Goal: Task Accomplishment & Management: Manage account settings

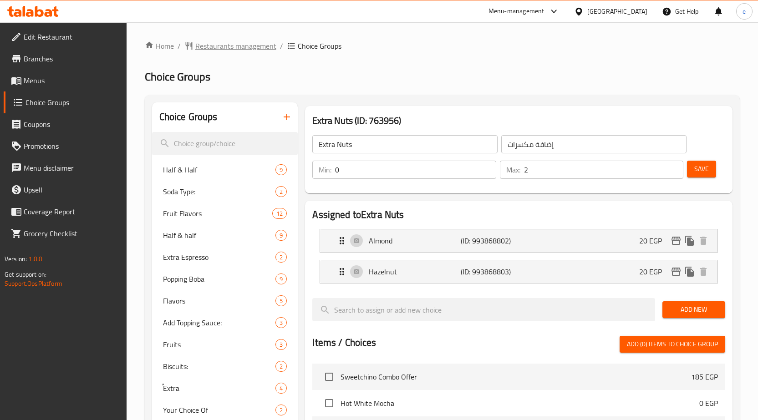
click at [219, 46] on span "Restaurants management" at bounding box center [235, 46] width 81 height 11
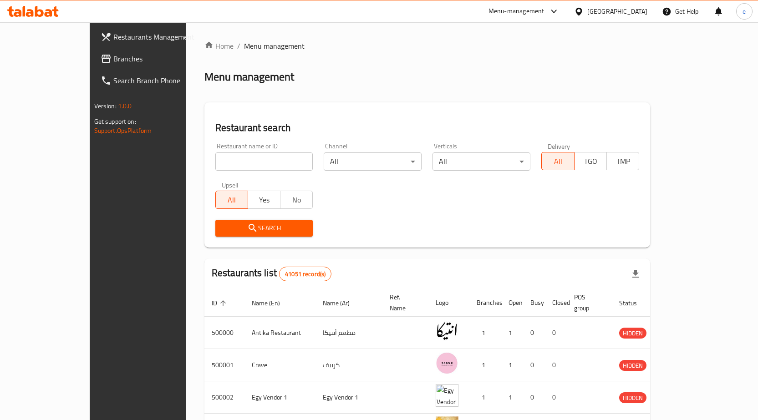
click at [113, 61] on span "Branches" at bounding box center [161, 58] width 96 height 11
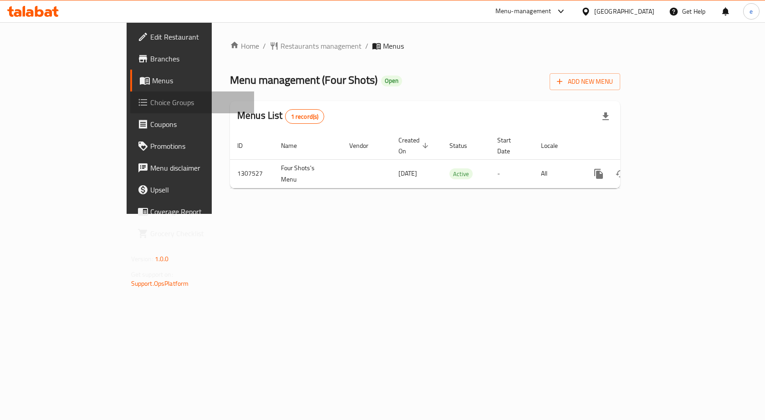
click at [150, 105] on span "Choice Groups" at bounding box center [198, 102] width 97 height 11
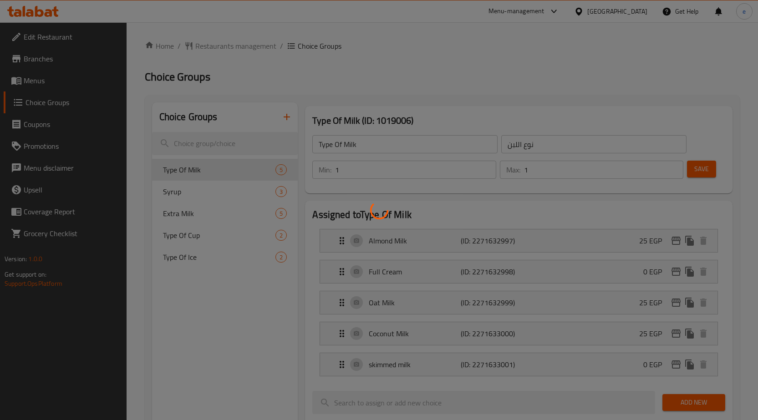
click at [467, 60] on div at bounding box center [379, 210] width 758 height 420
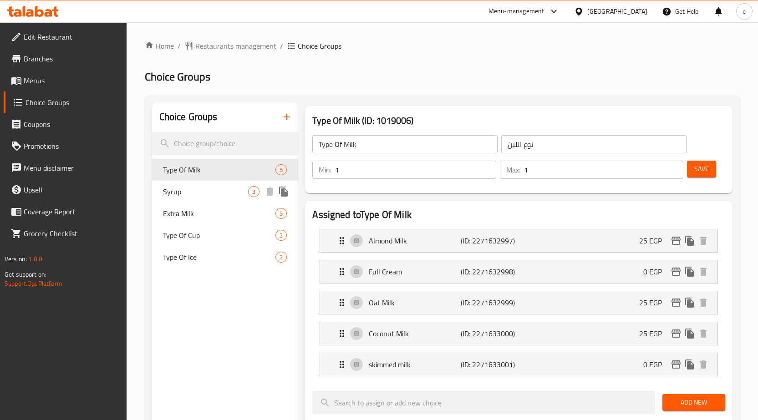
drag, startPoint x: 183, startPoint y: 183, endPoint x: 357, endPoint y: 158, distance: 175.6
click at [183, 183] on div "Syrup 3" at bounding box center [225, 192] width 146 height 22
type input "Syrup"
type input "سيرب"
type input "0"
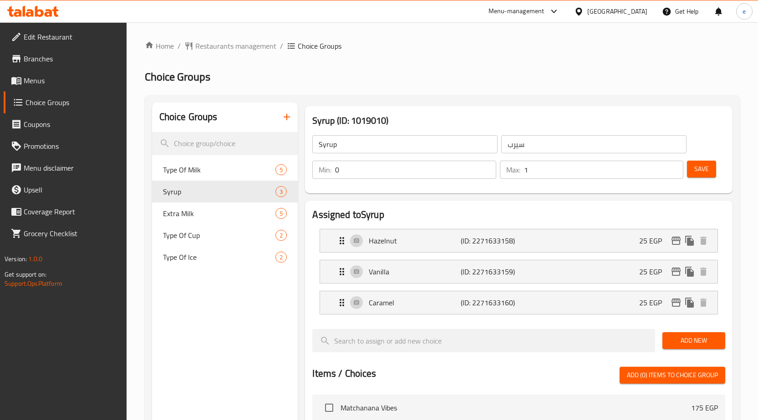
click at [560, 45] on ol "Home / Restaurants management / Choice Groups" at bounding box center [442, 46] width 595 height 11
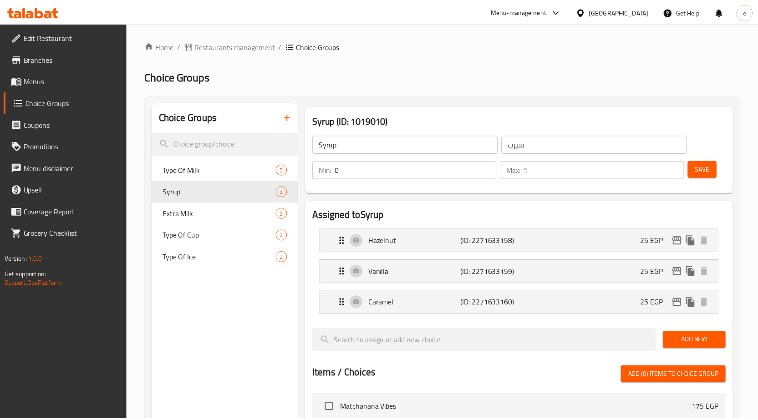
scroll to position [323, 0]
